Goal: Task Accomplishment & Management: Use online tool/utility

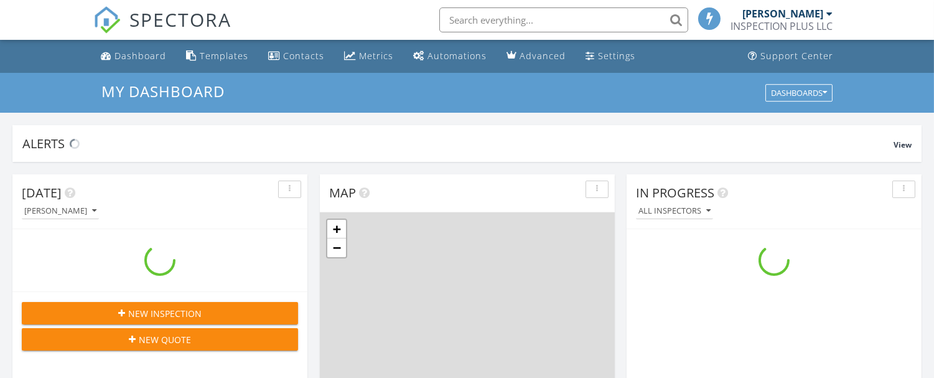
scroll to position [1154, 956]
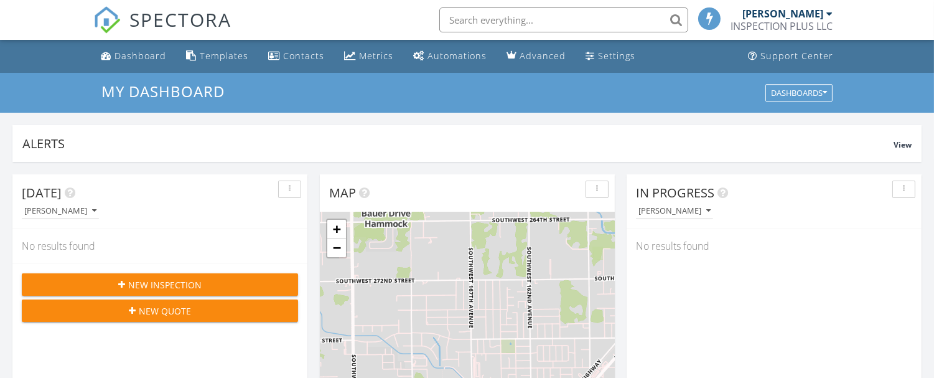
click at [607, 17] on input "text" at bounding box center [563, 19] width 249 height 25
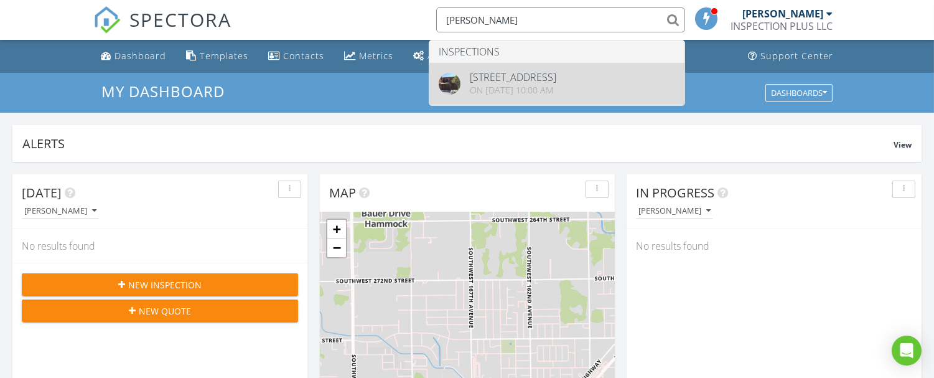
type input "pedro"
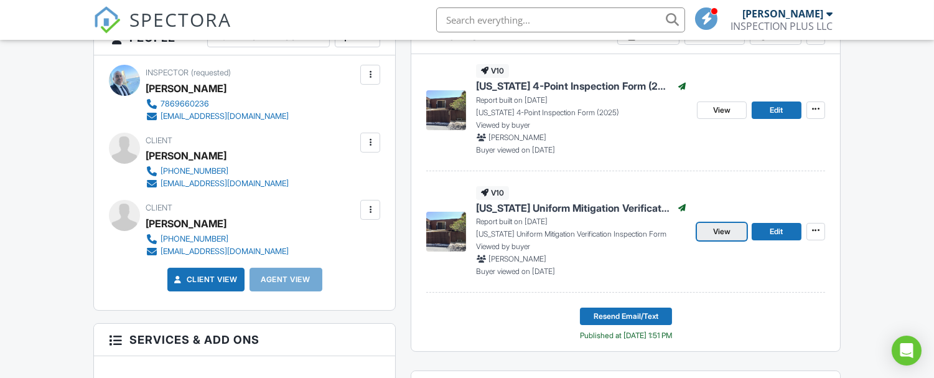
click at [727, 233] on span "View" at bounding box center [721, 231] width 17 height 12
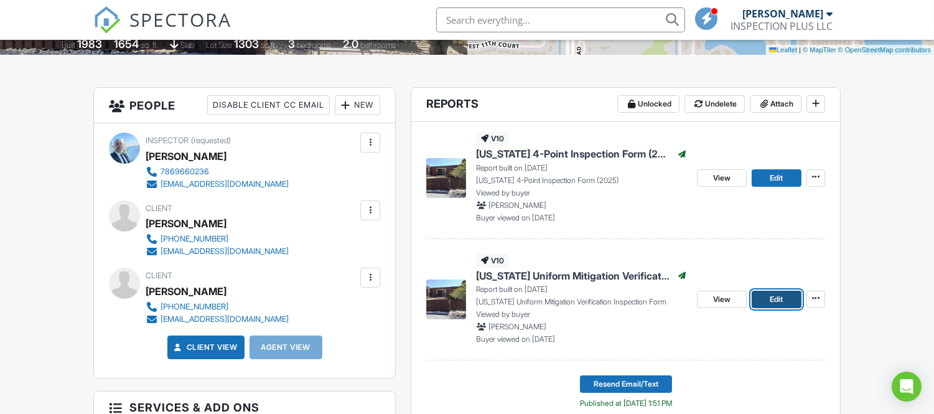
click at [776, 300] on span "Edit" at bounding box center [776, 299] width 13 height 12
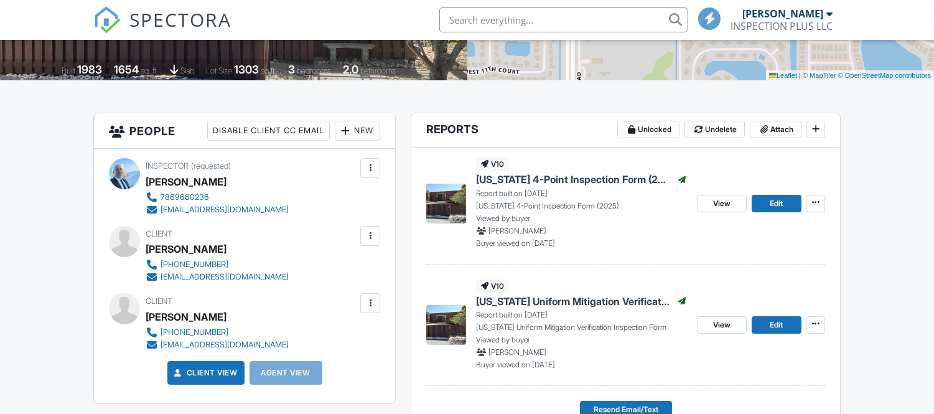
scroll to position [276, 0]
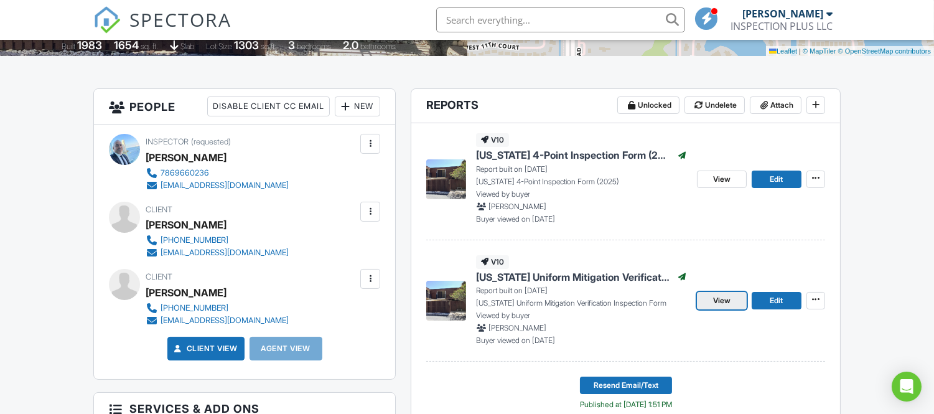
click at [718, 299] on span "View" at bounding box center [721, 300] width 17 height 12
